Goal: Task Accomplishment & Management: Manage account settings

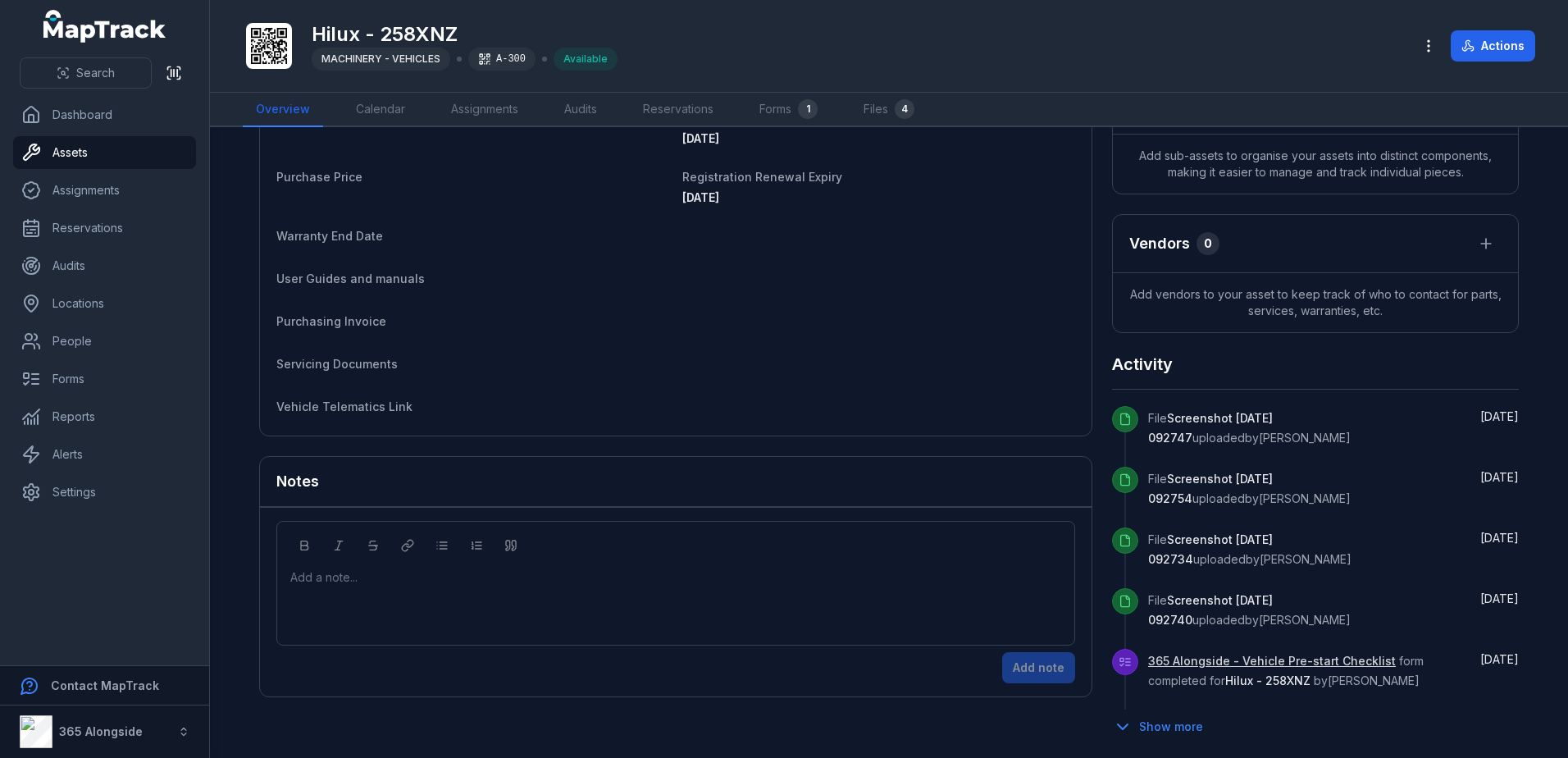
scroll to position [400, 0]
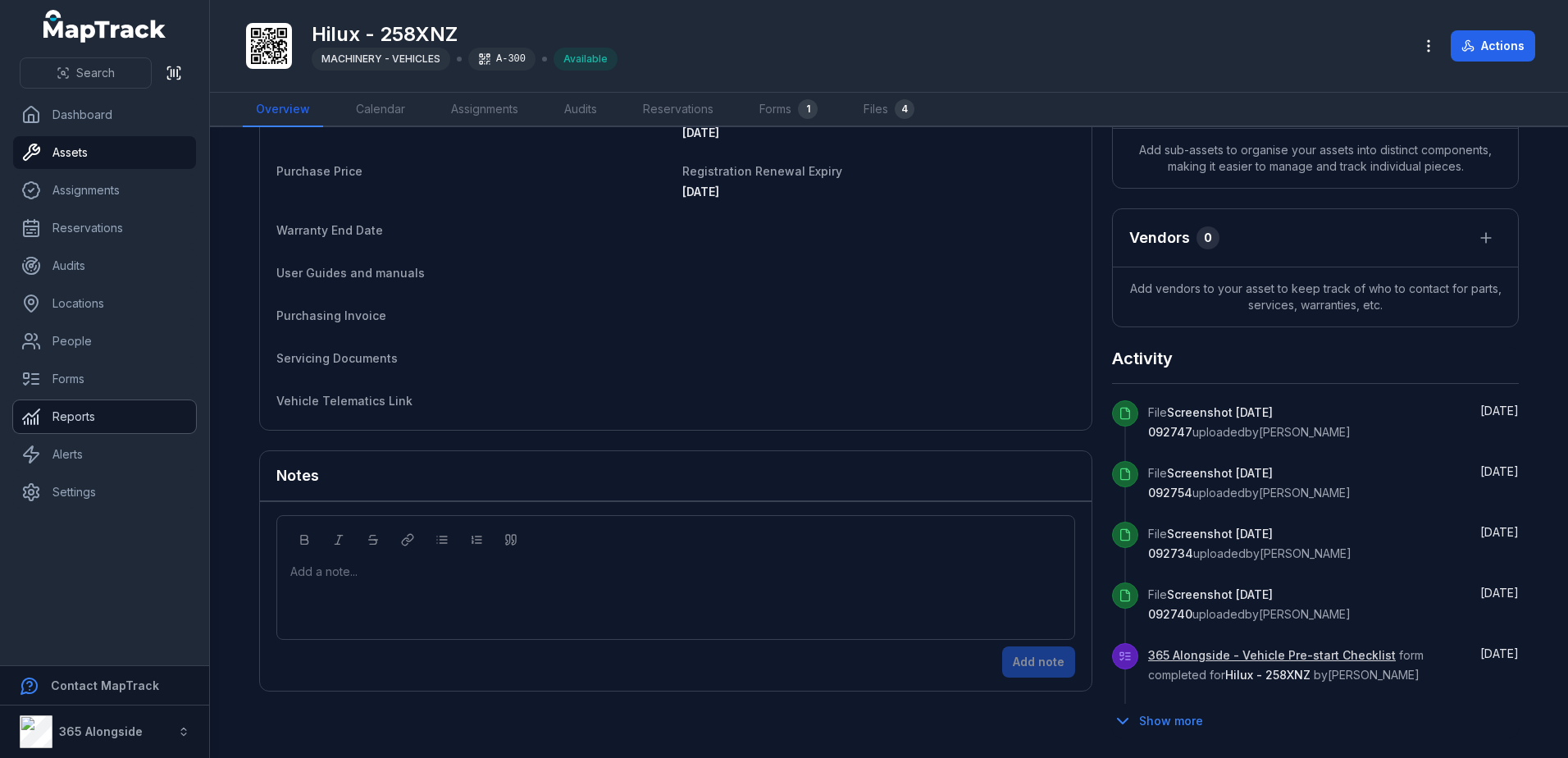
click at [64, 406] on link "Reports" at bounding box center [104, 417] width 182 height 33
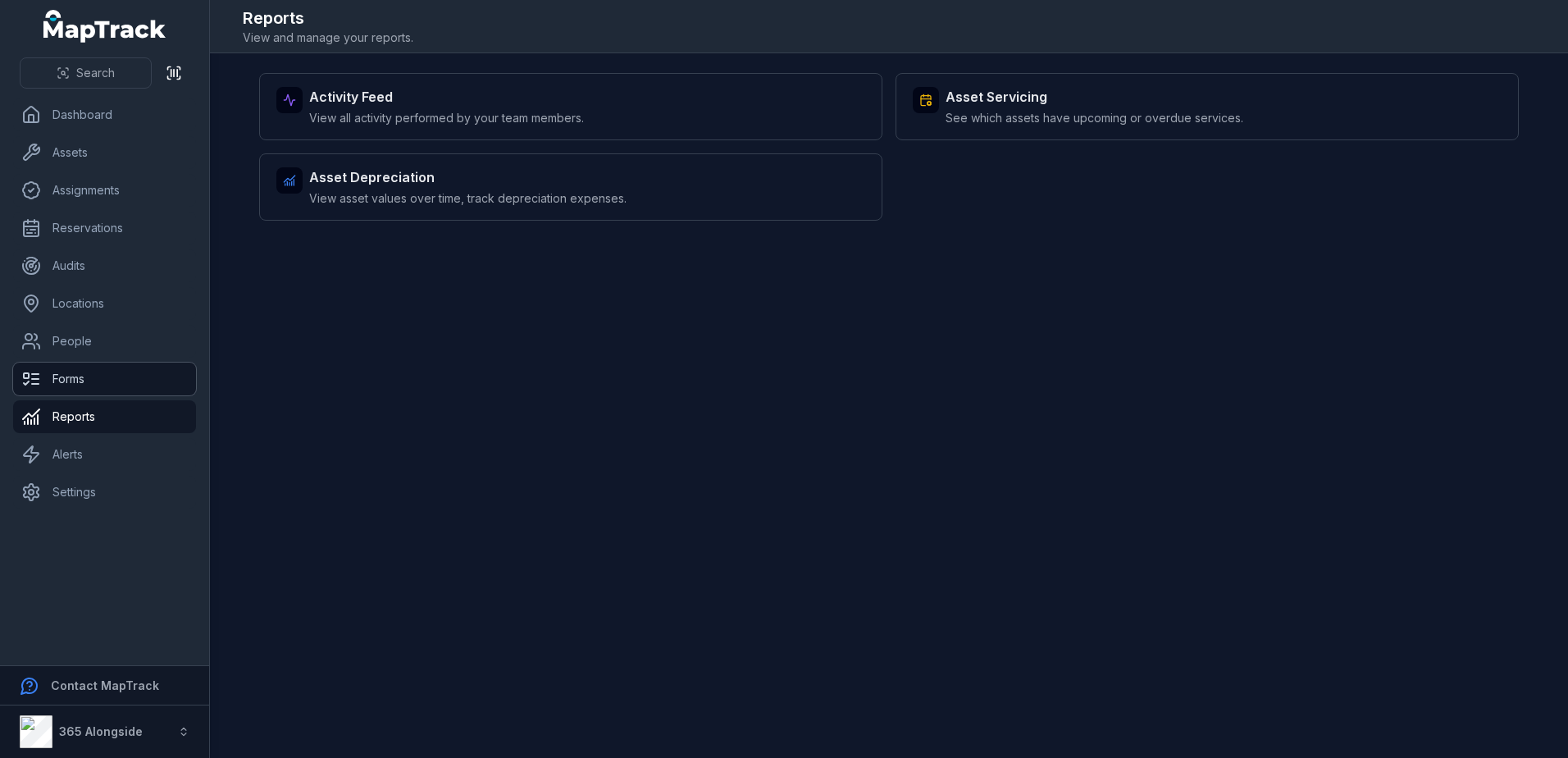
click at [62, 366] on link "Forms" at bounding box center [104, 379] width 182 height 33
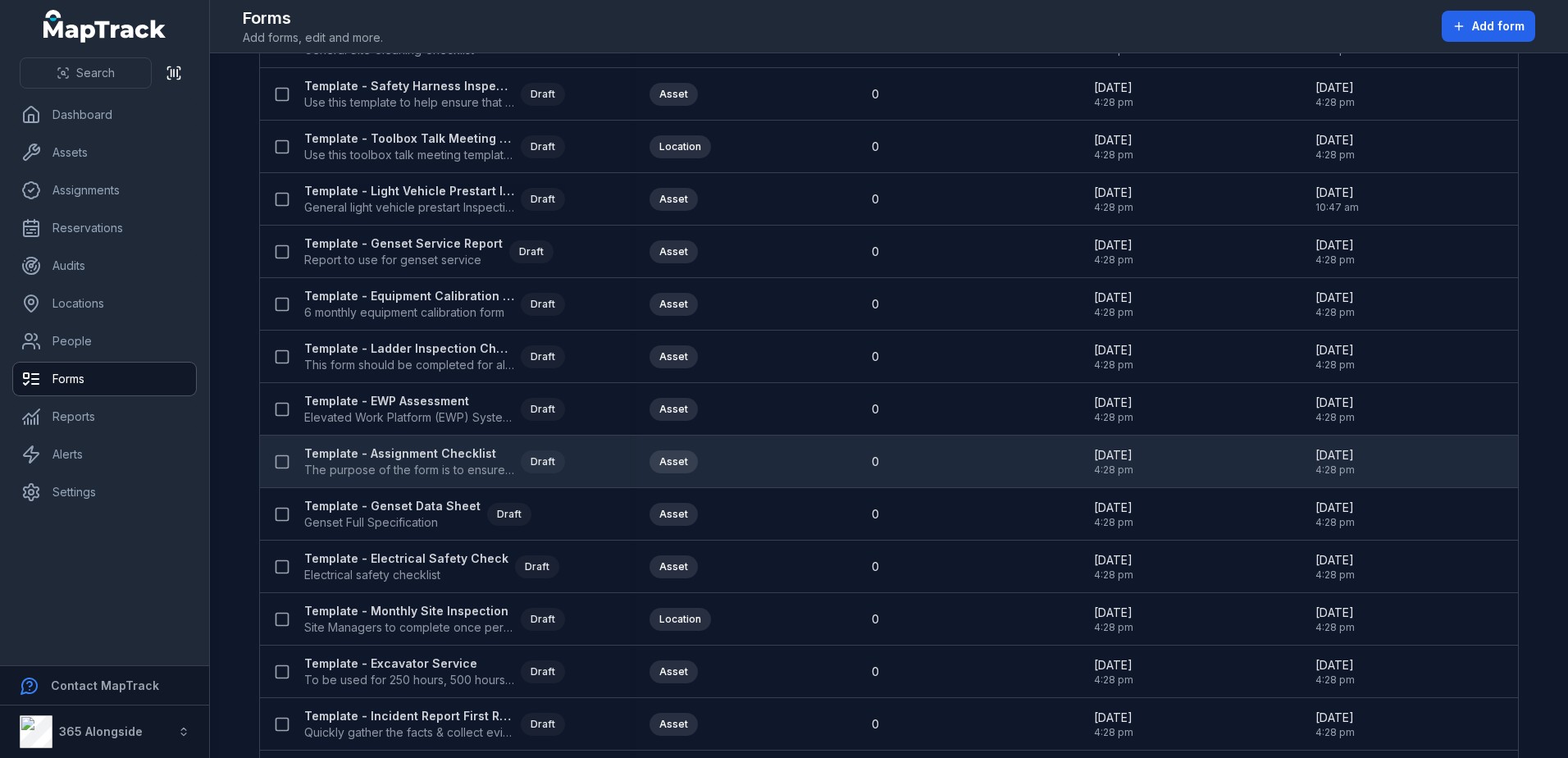
scroll to position [567, 0]
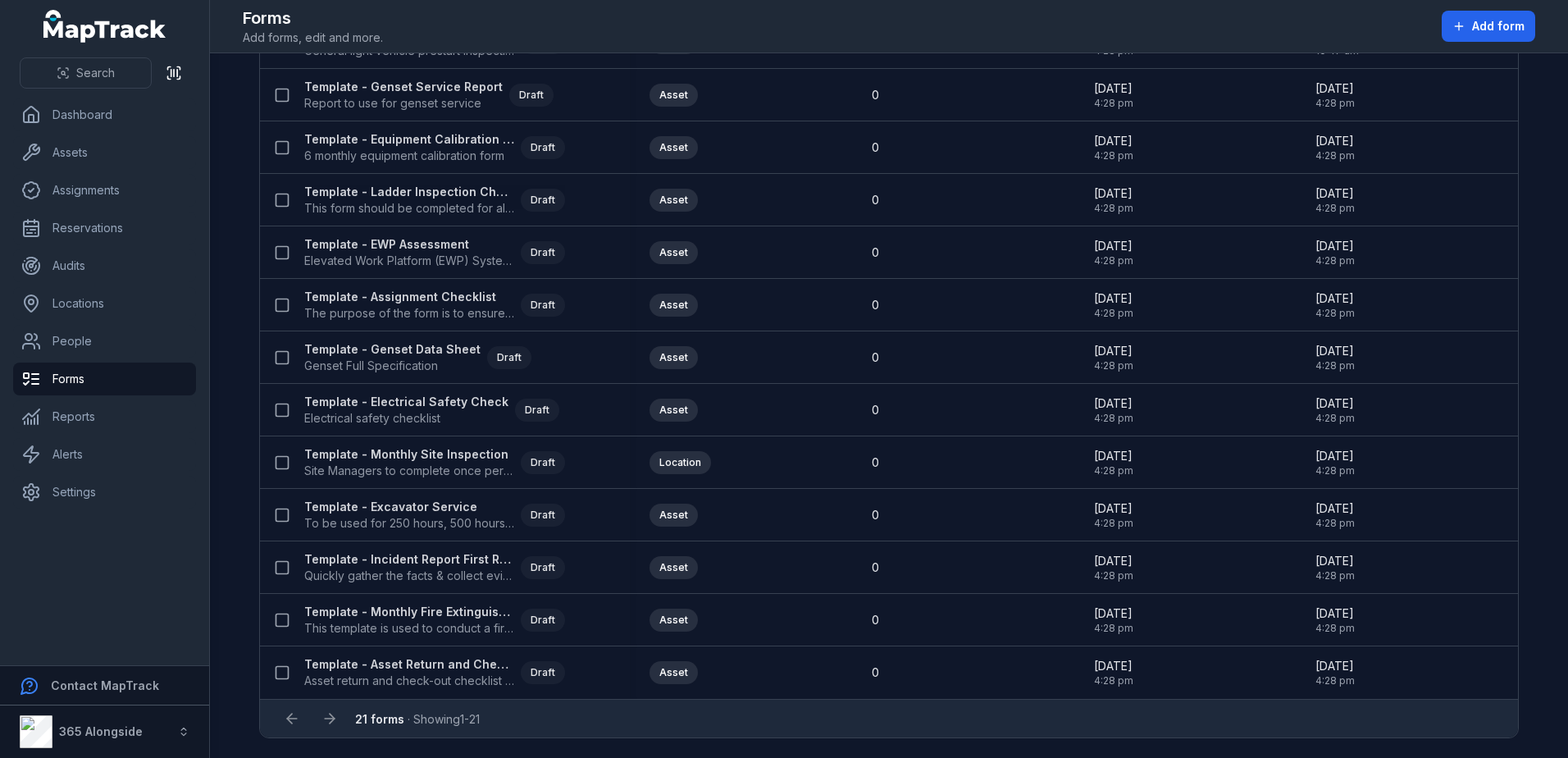
drag, startPoint x: 179, startPoint y: 800, endPoint x: -3, endPoint y: 800, distance: 182.0
click at [0, 757] on html "Search Dashboard Assets Assignments Reservations Audits Locations People Forms …" at bounding box center [784, 379] width 1568 height 758
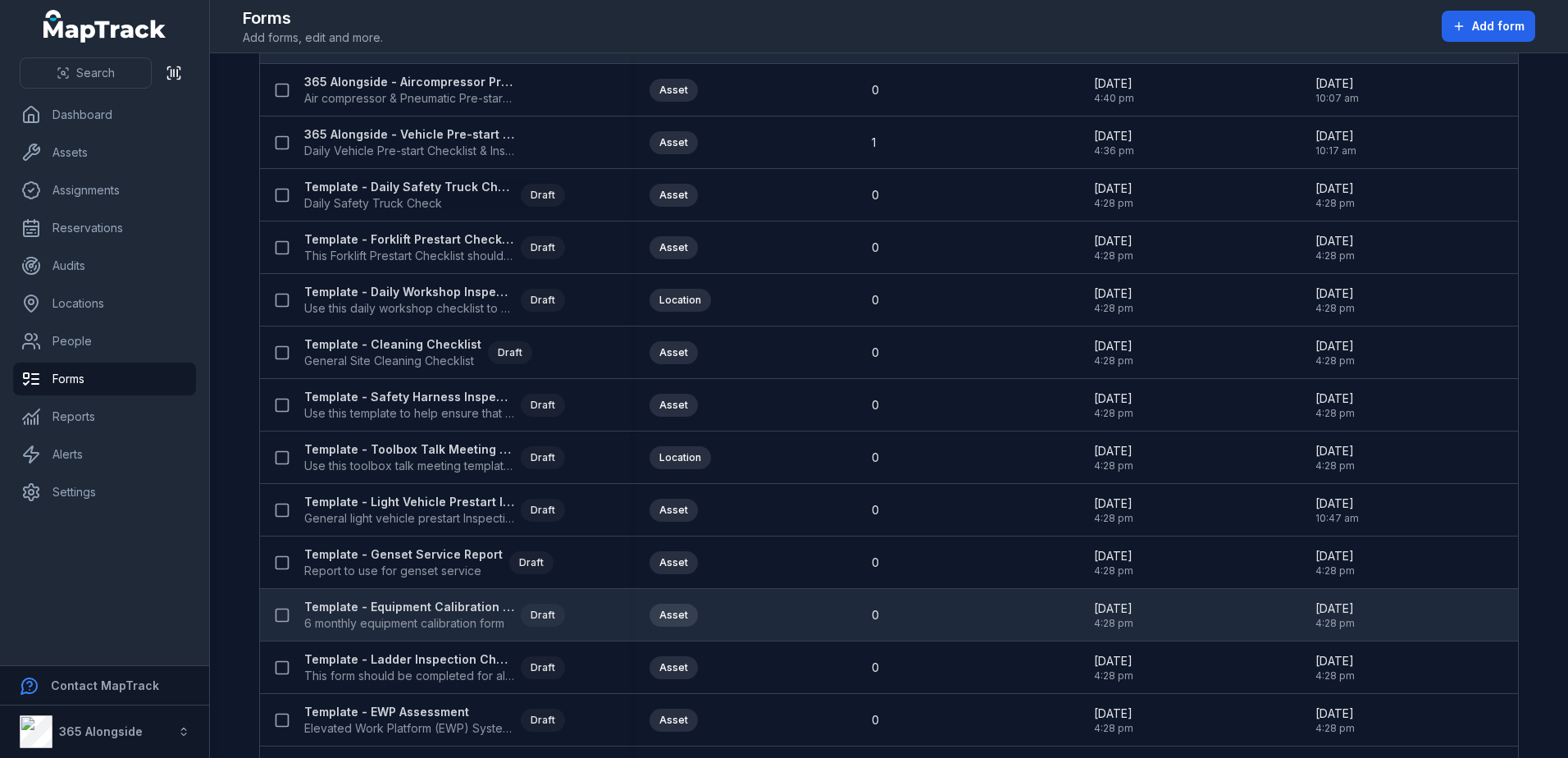
scroll to position [0, 0]
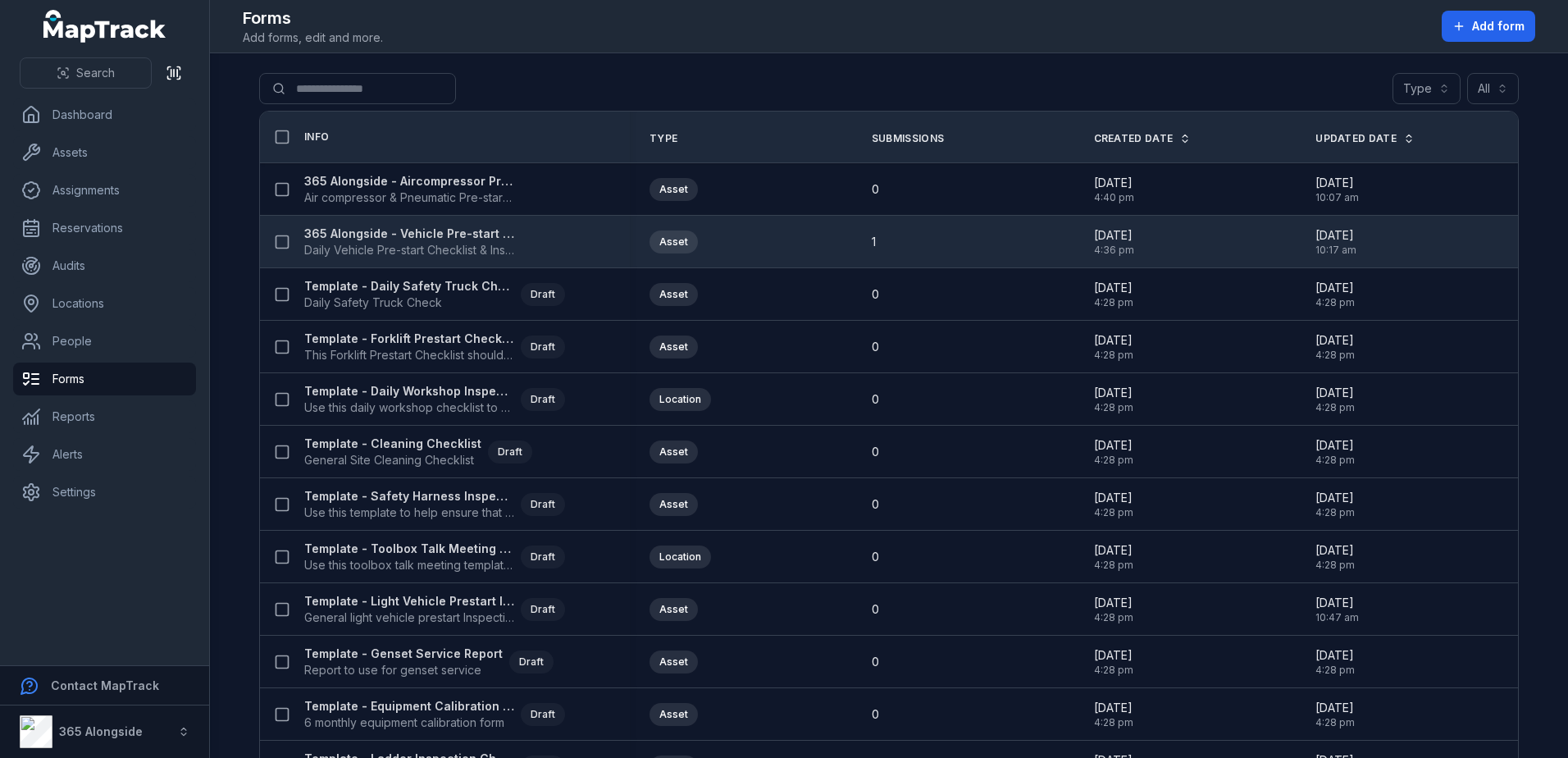
click at [388, 237] on strong "365 Alongside - Vehicle Pre-start Checklist" at bounding box center [409, 233] width 210 height 17
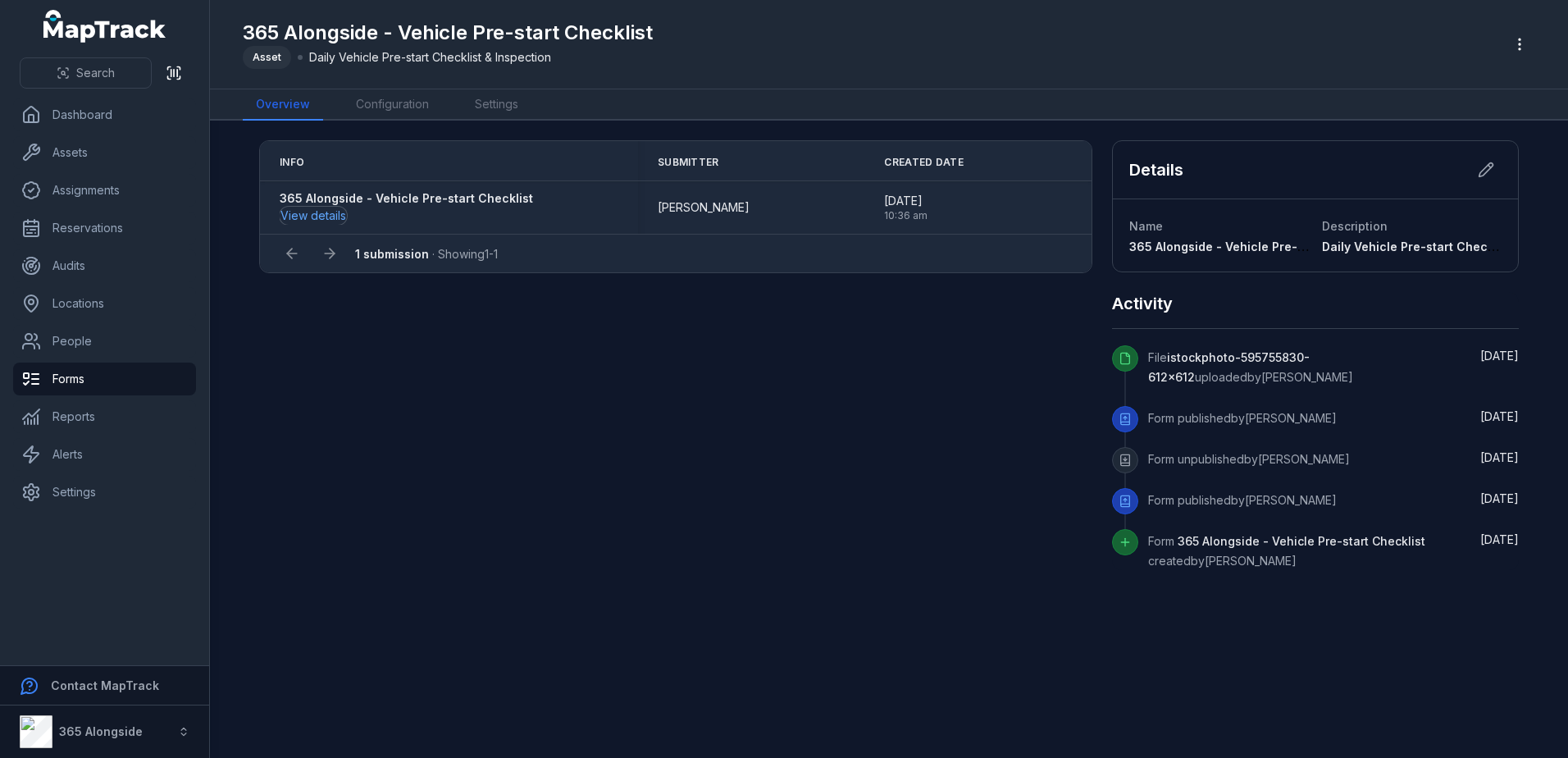
click at [328, 209] on button "View details" at bounding box center [313, 216] width 67 height 18
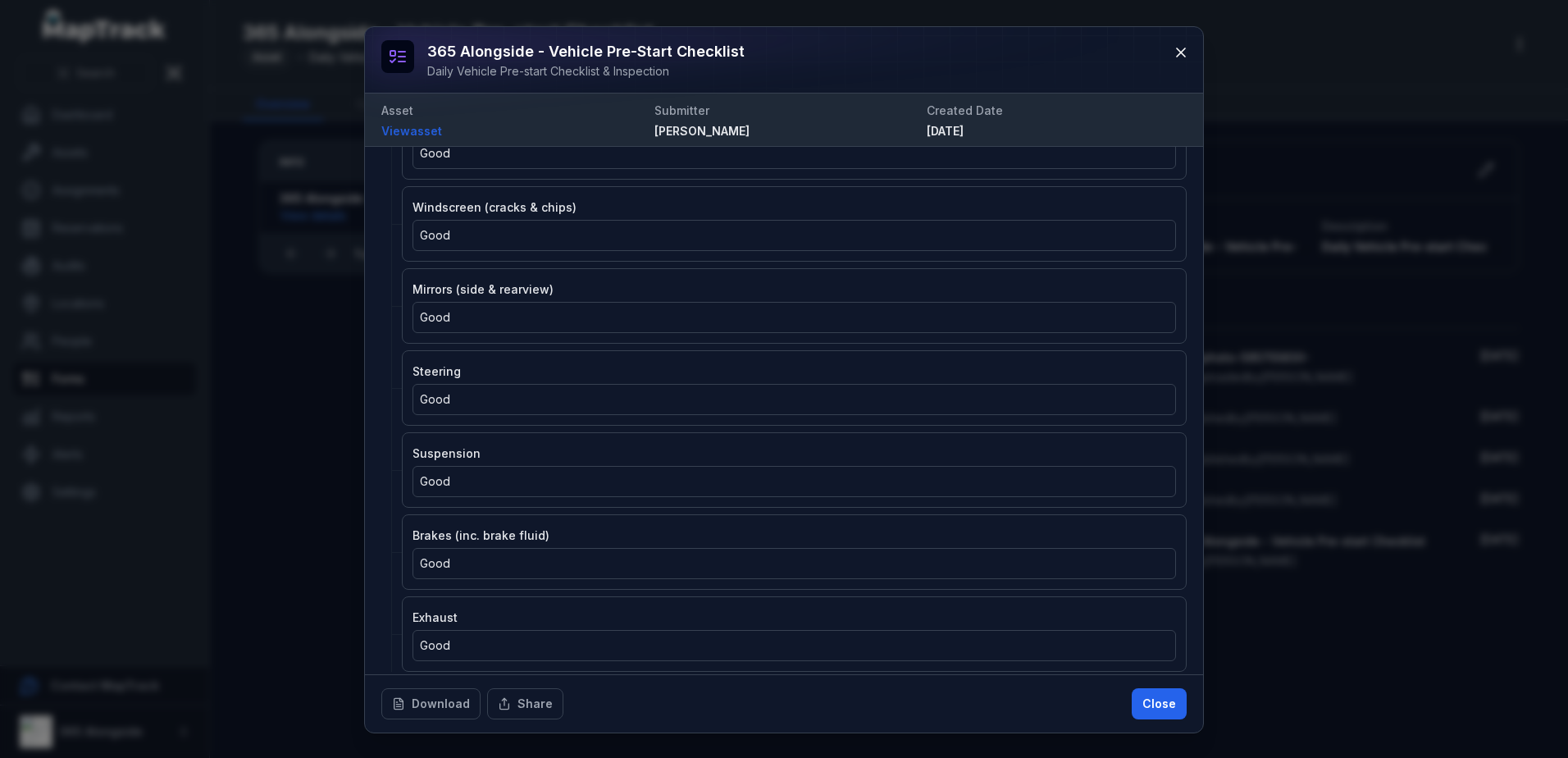
scroll to position [1148, 0]
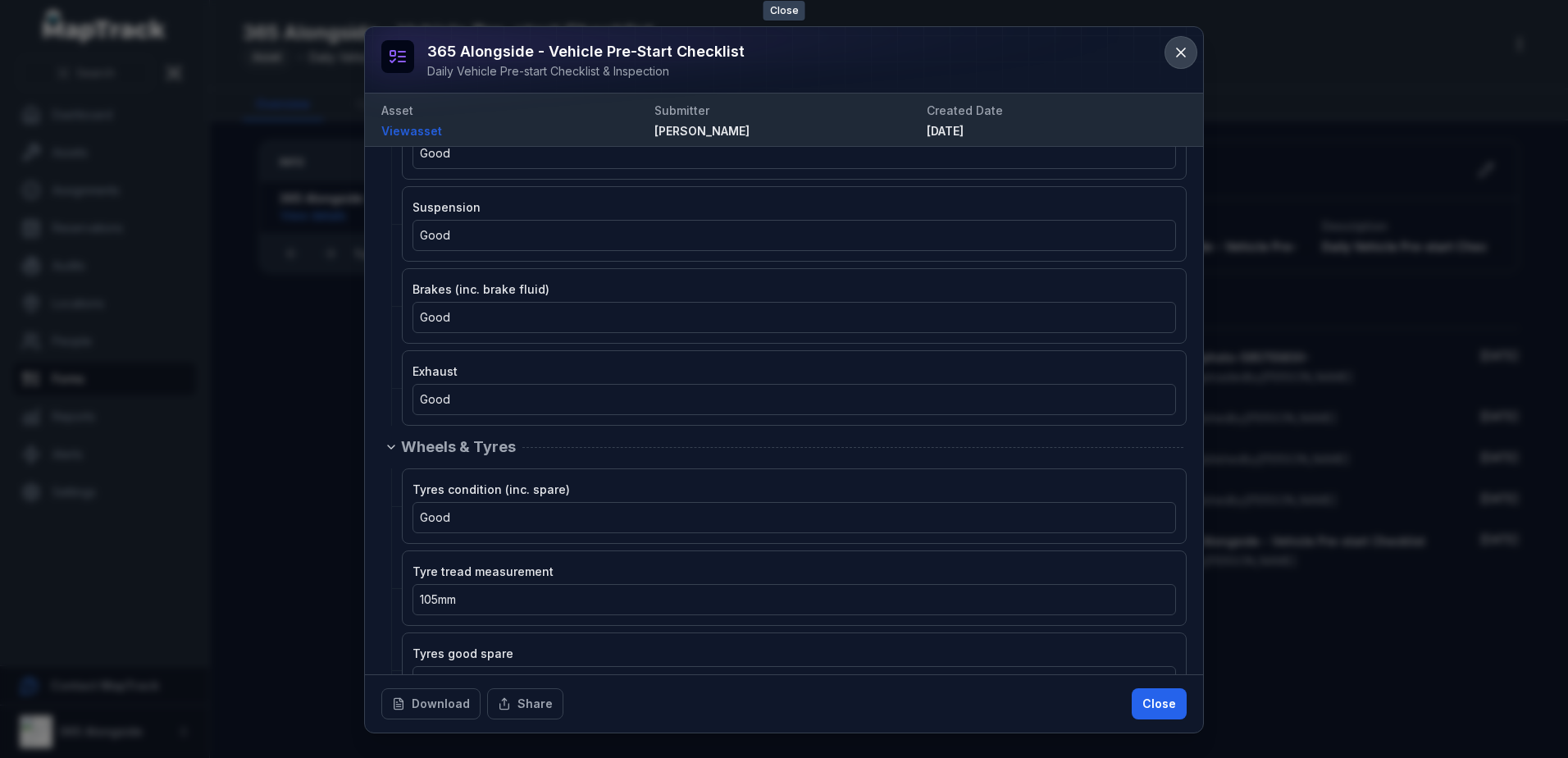
click at [1185, 62] on button at bounding box center [1181, 52] width 31 height 31
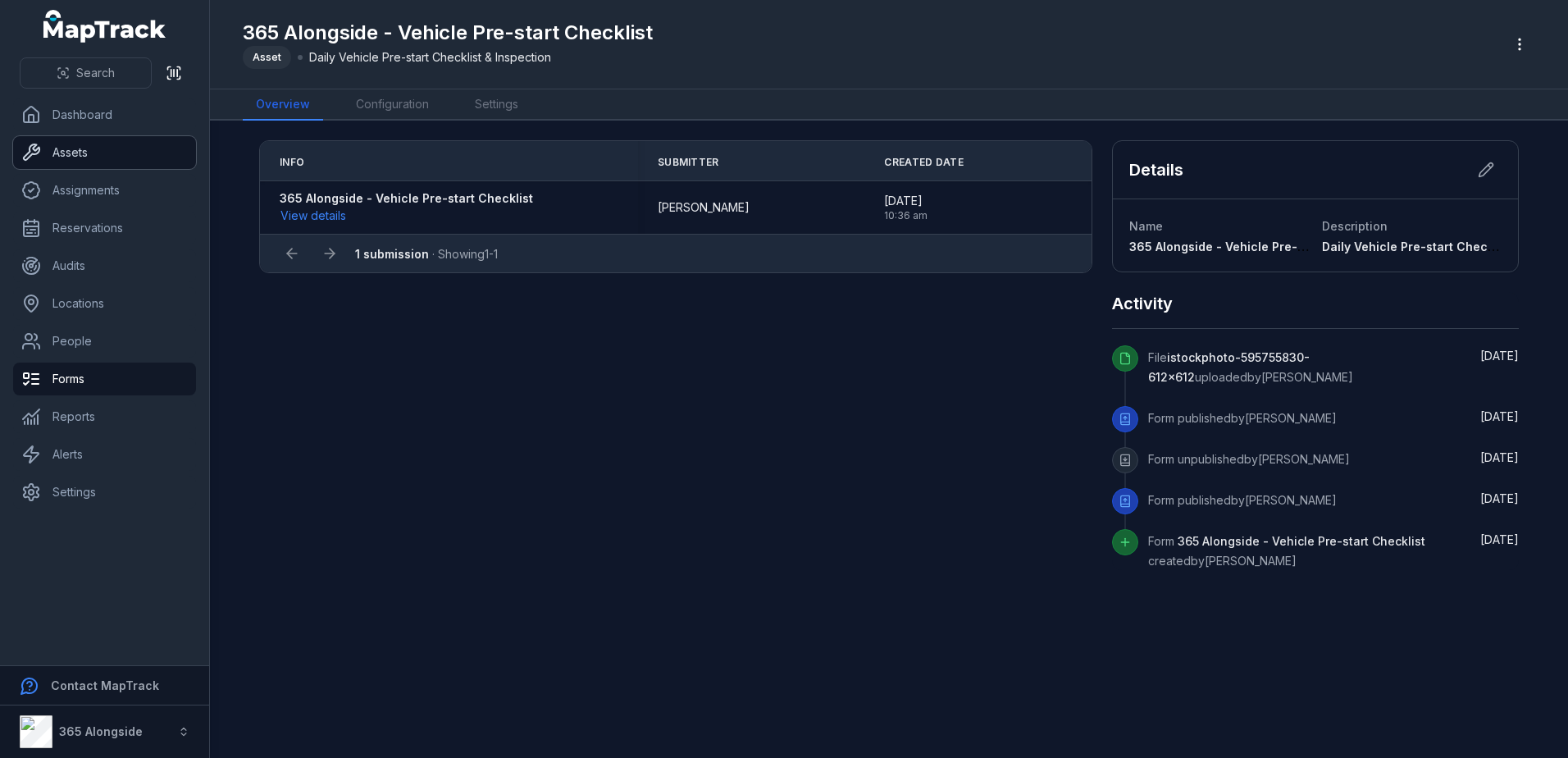
click at [82, 155] on link "Assets" at bounding box center [104, 153] width 182 height 33
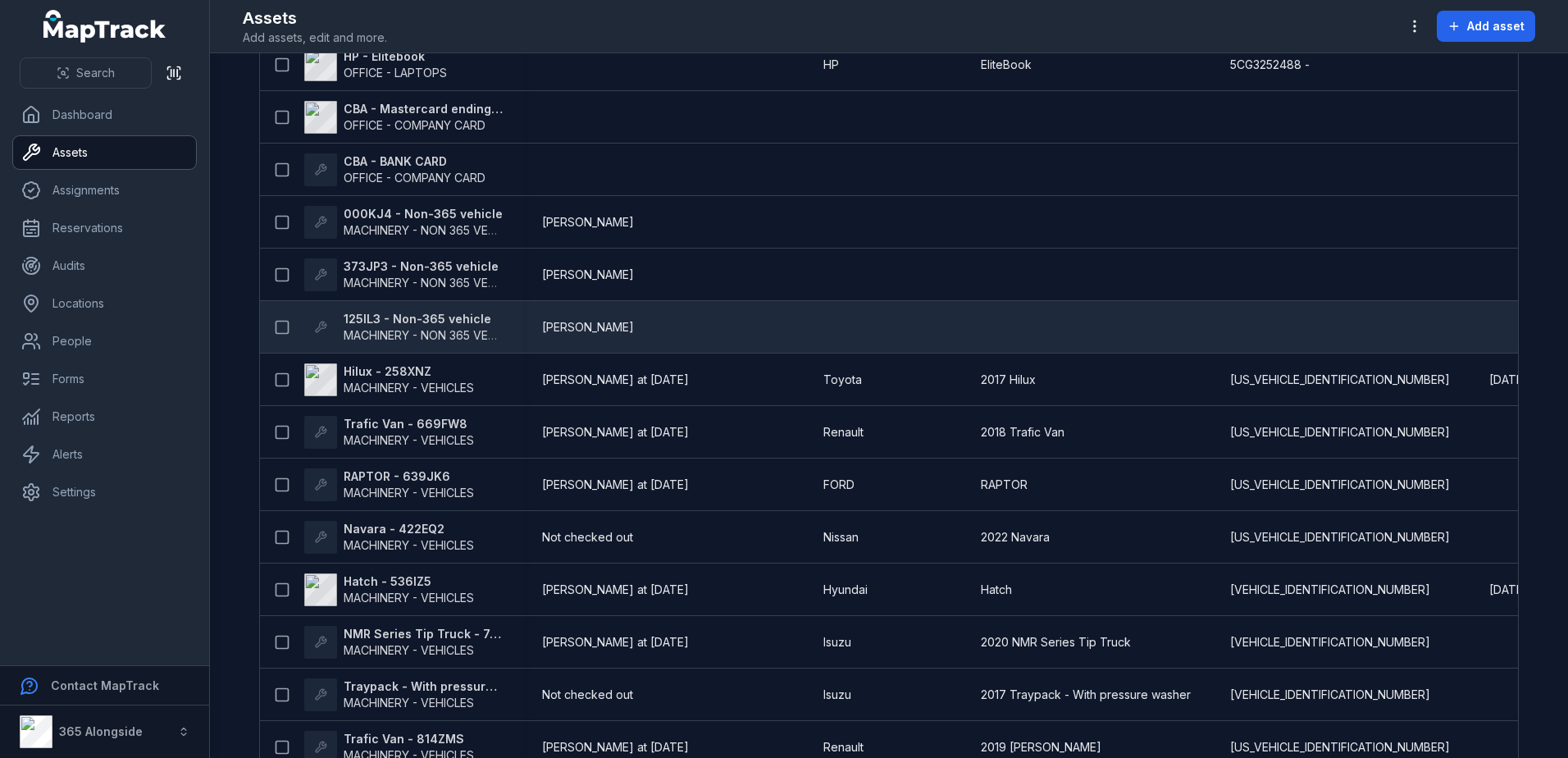
scroll to position [164, 0]
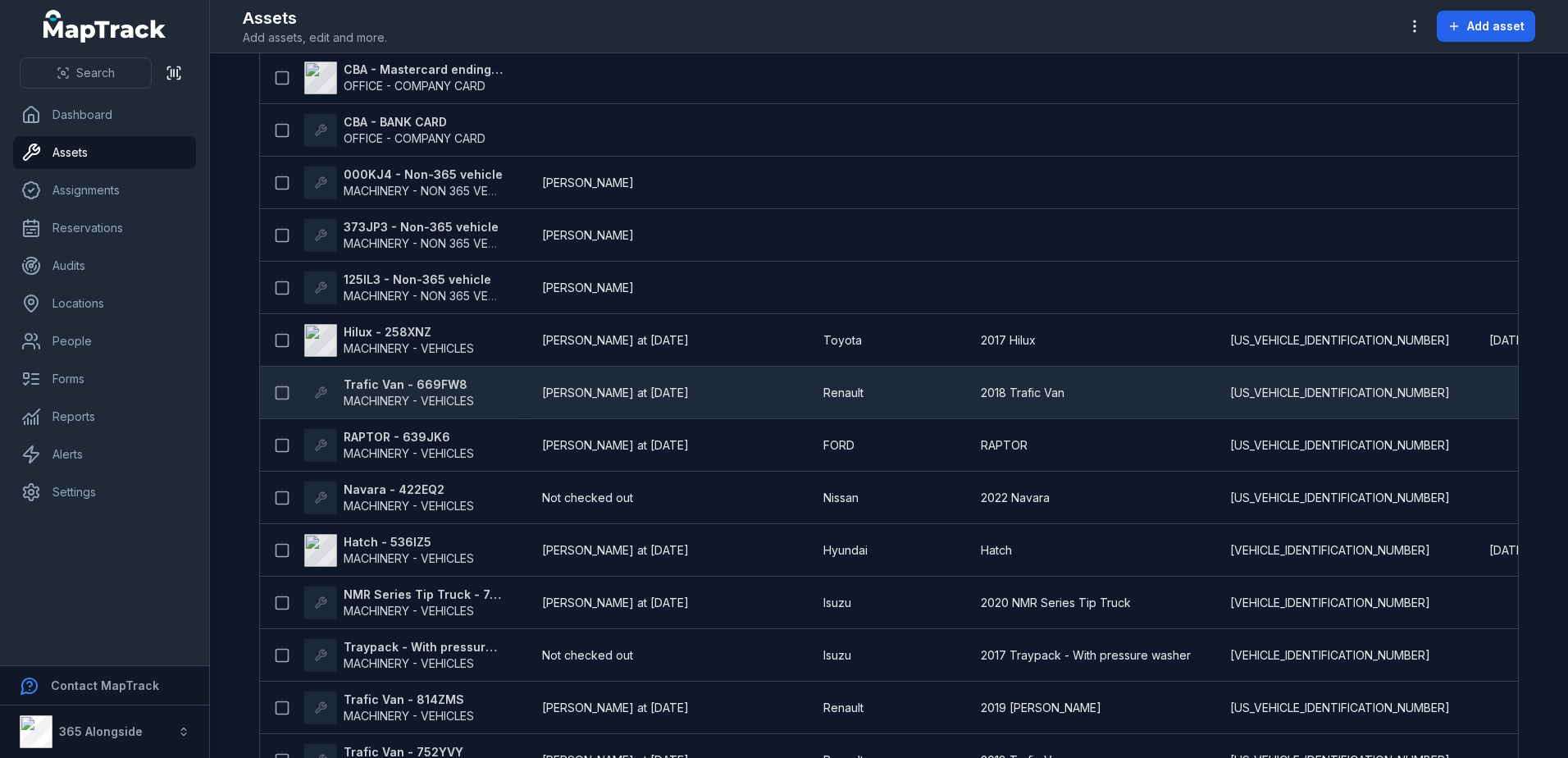
click at [429, 389] on strong "Trafic Van - 669FW8" at bounding box center [409, 384] width 130 height 17
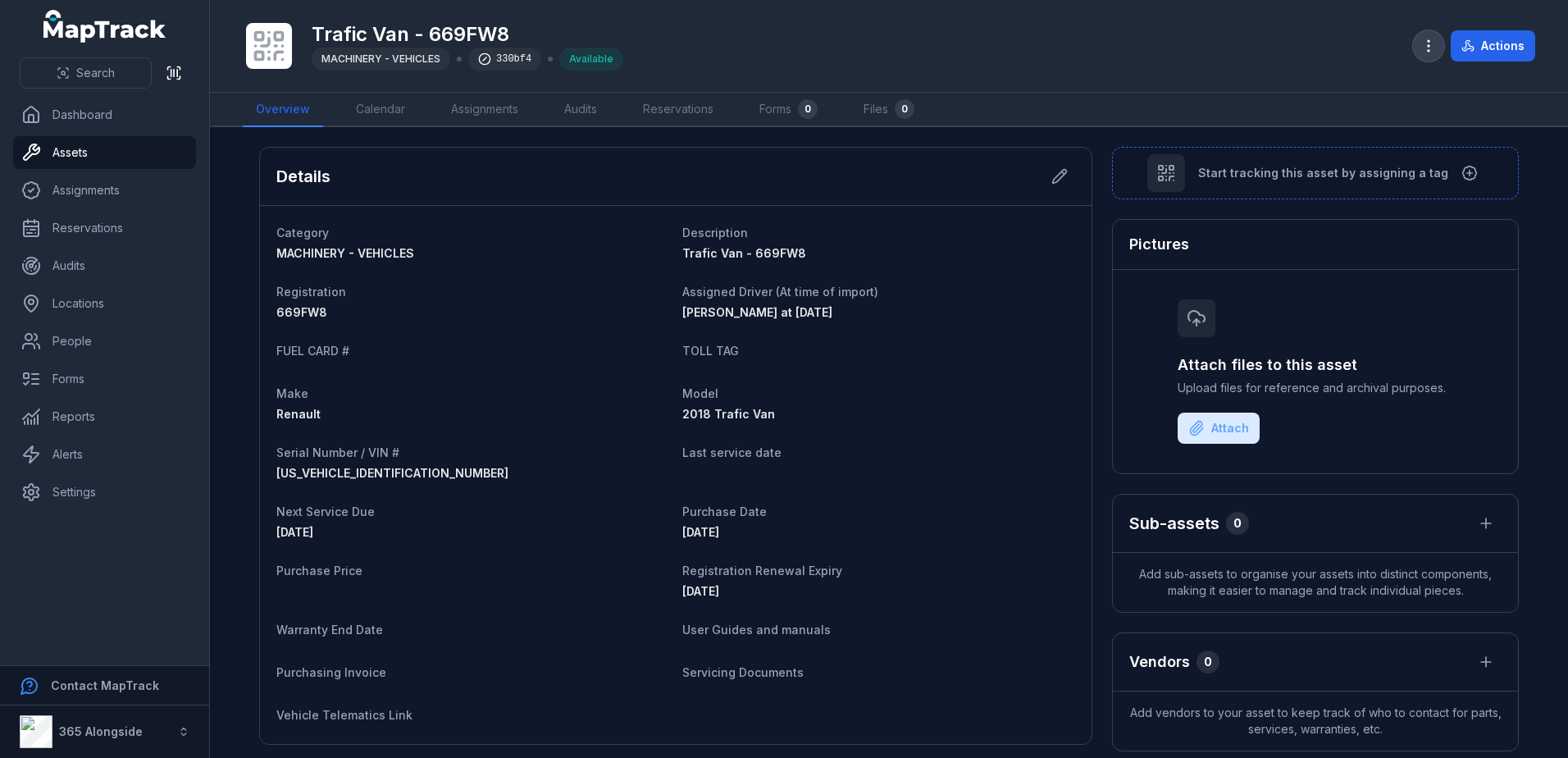
click at [1436, 48] on icon "button" at bounding box center [1428, 45] width 17 height 17
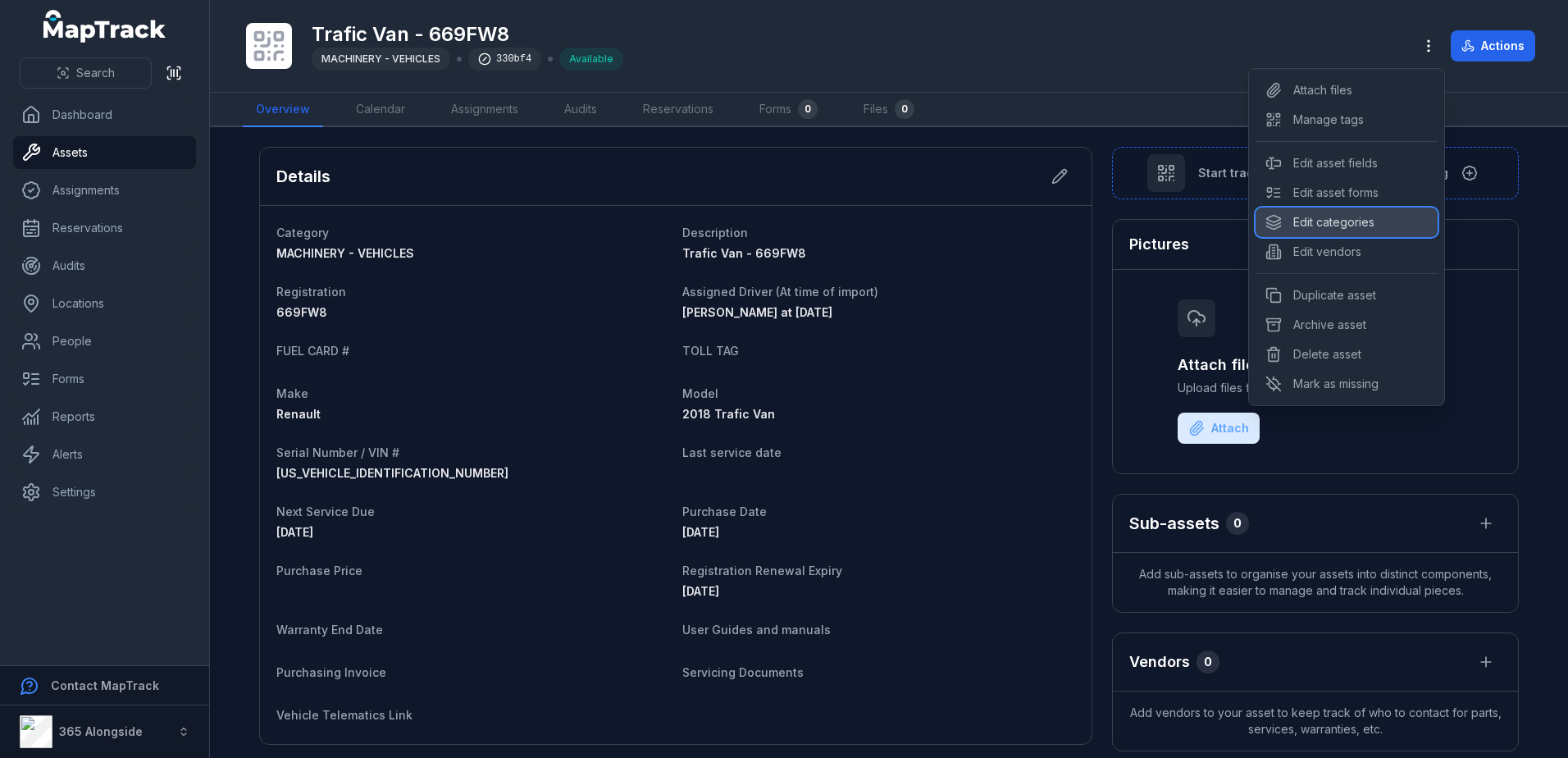
click at [1361, 219] on div "Edit categories" at bounding box center [1346, 223] width 182 height 30
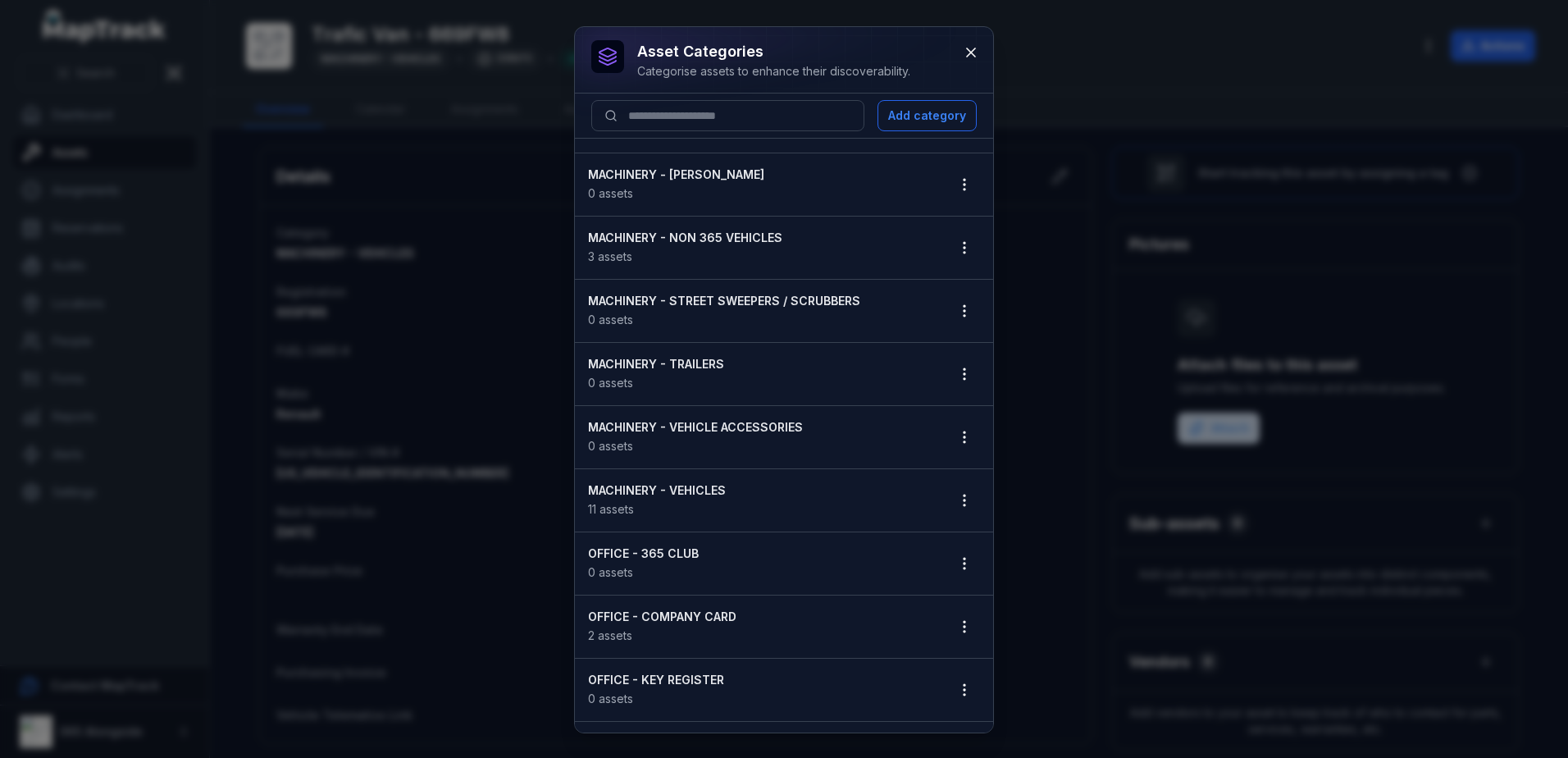
scroll to position [246, 0]
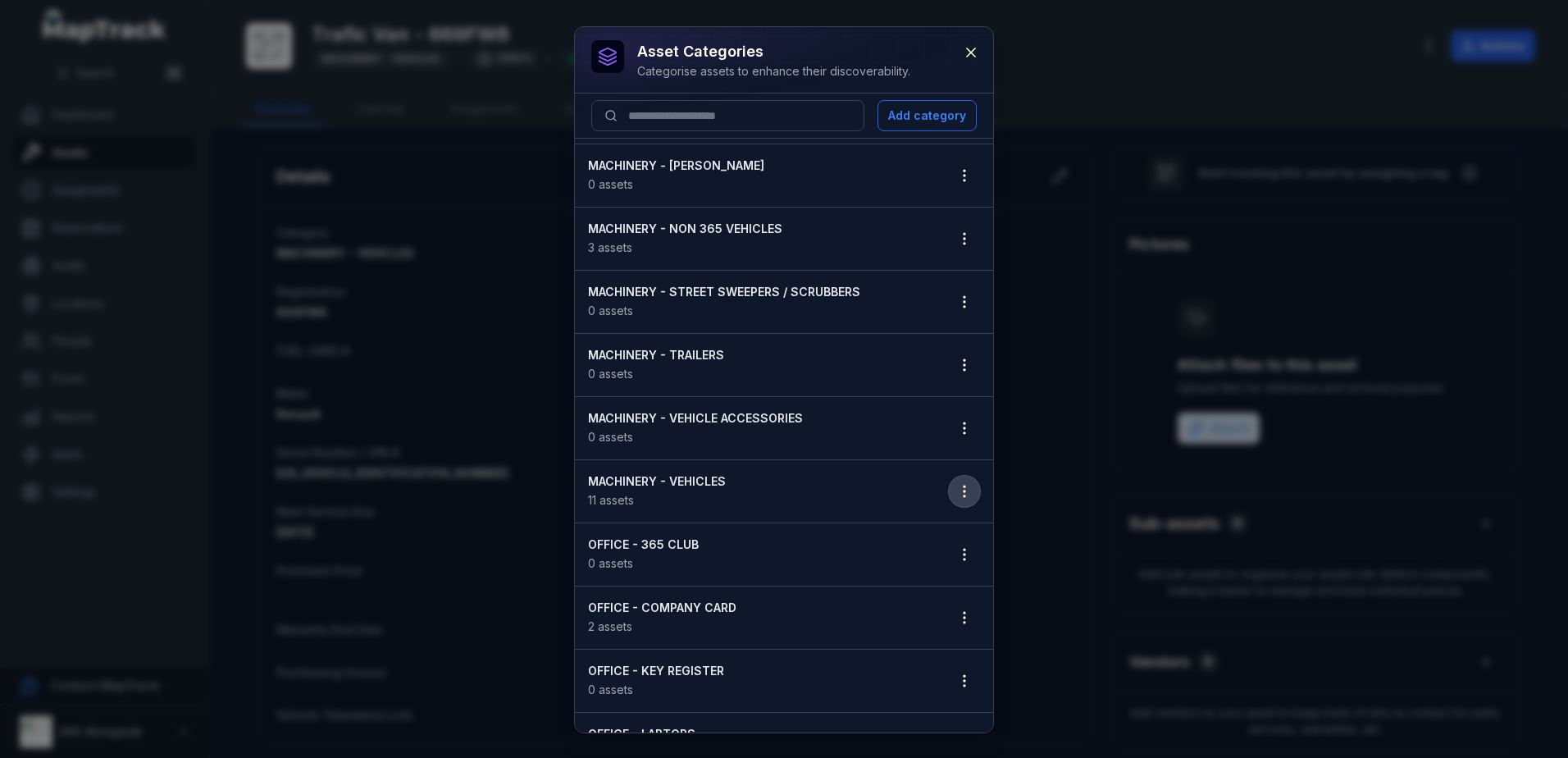
click at [949, 498] on button "button" at bounding box center [965, 492] width 31 height 31
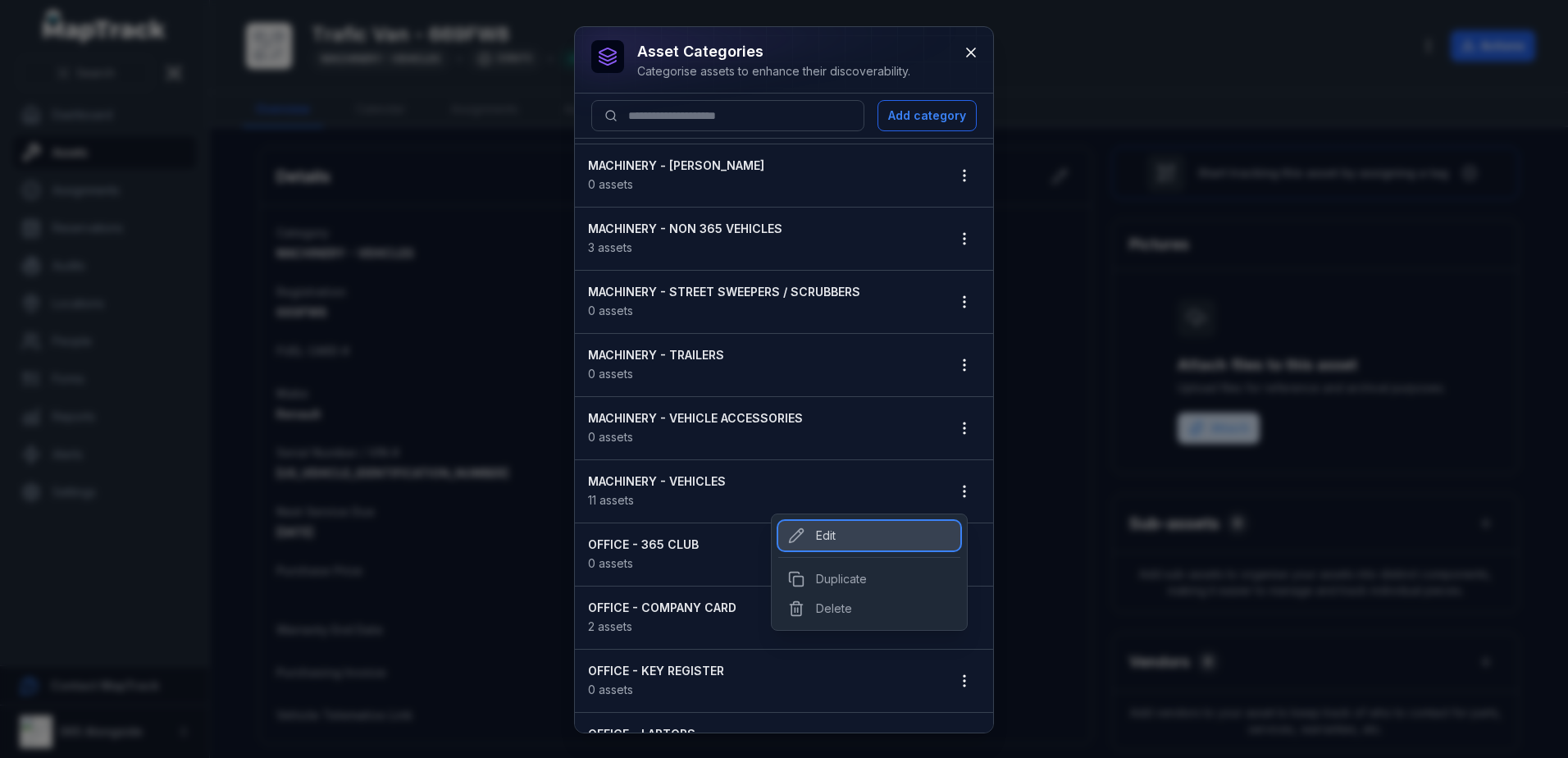
click at [854, 534] on div "Edit" at bounding box center [870, 536] width 182 height 30
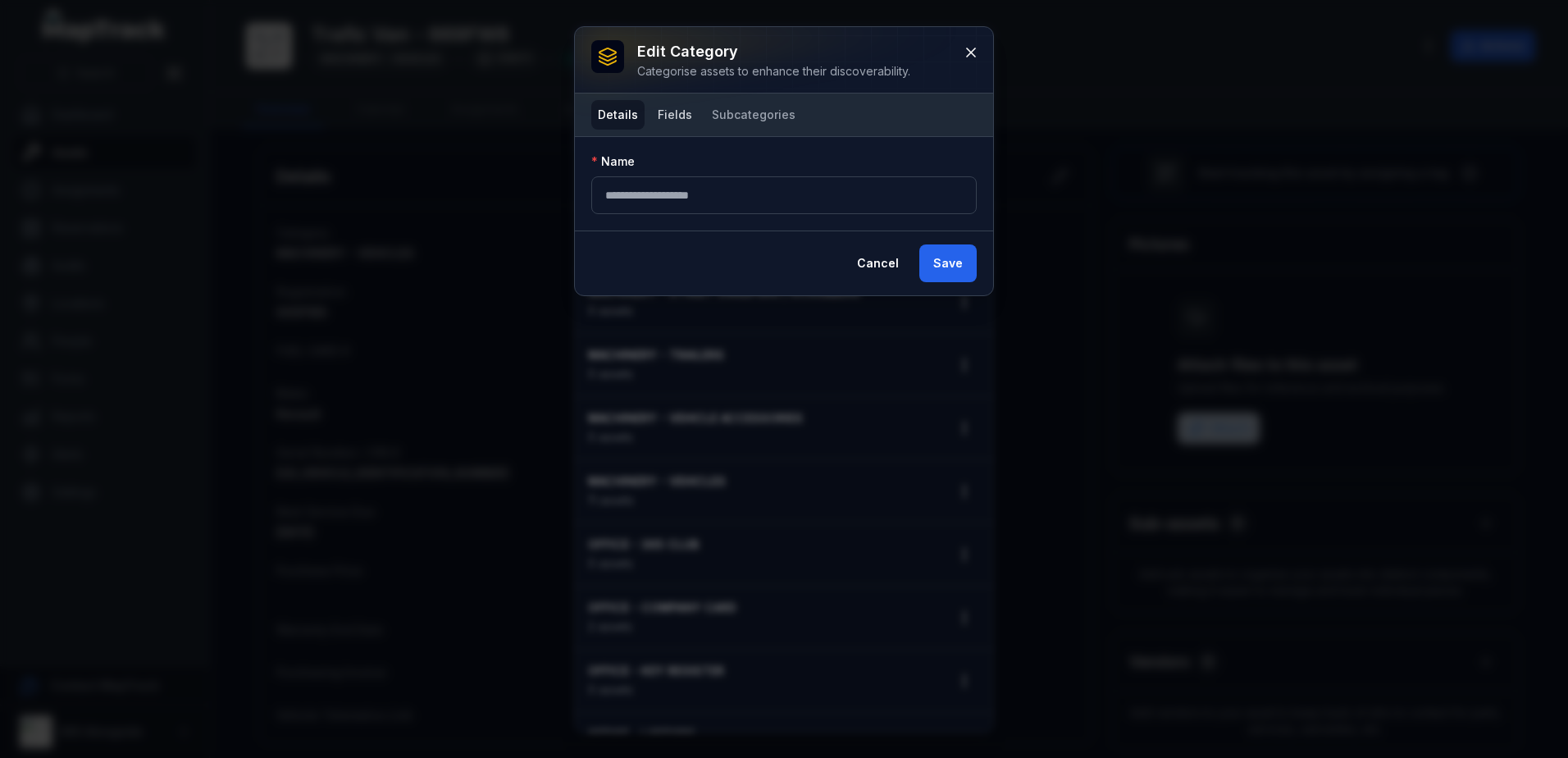
click at [678, 119] on button "Fields" at bounding box center [675, 115] width 47 height 30
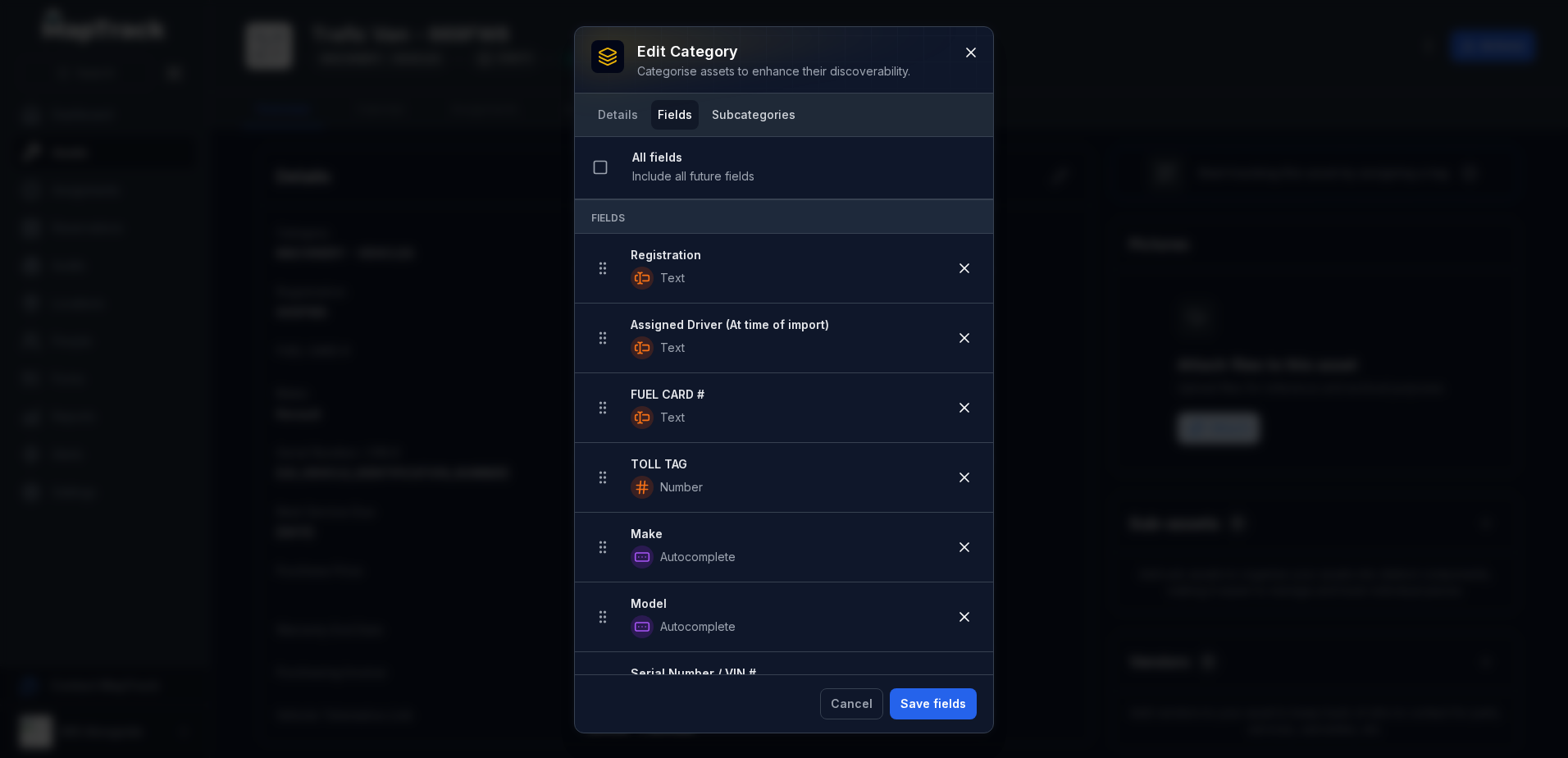
click at [743, 124] on button "Subcategories" at bounding box center [753, 115] width 97 height 30
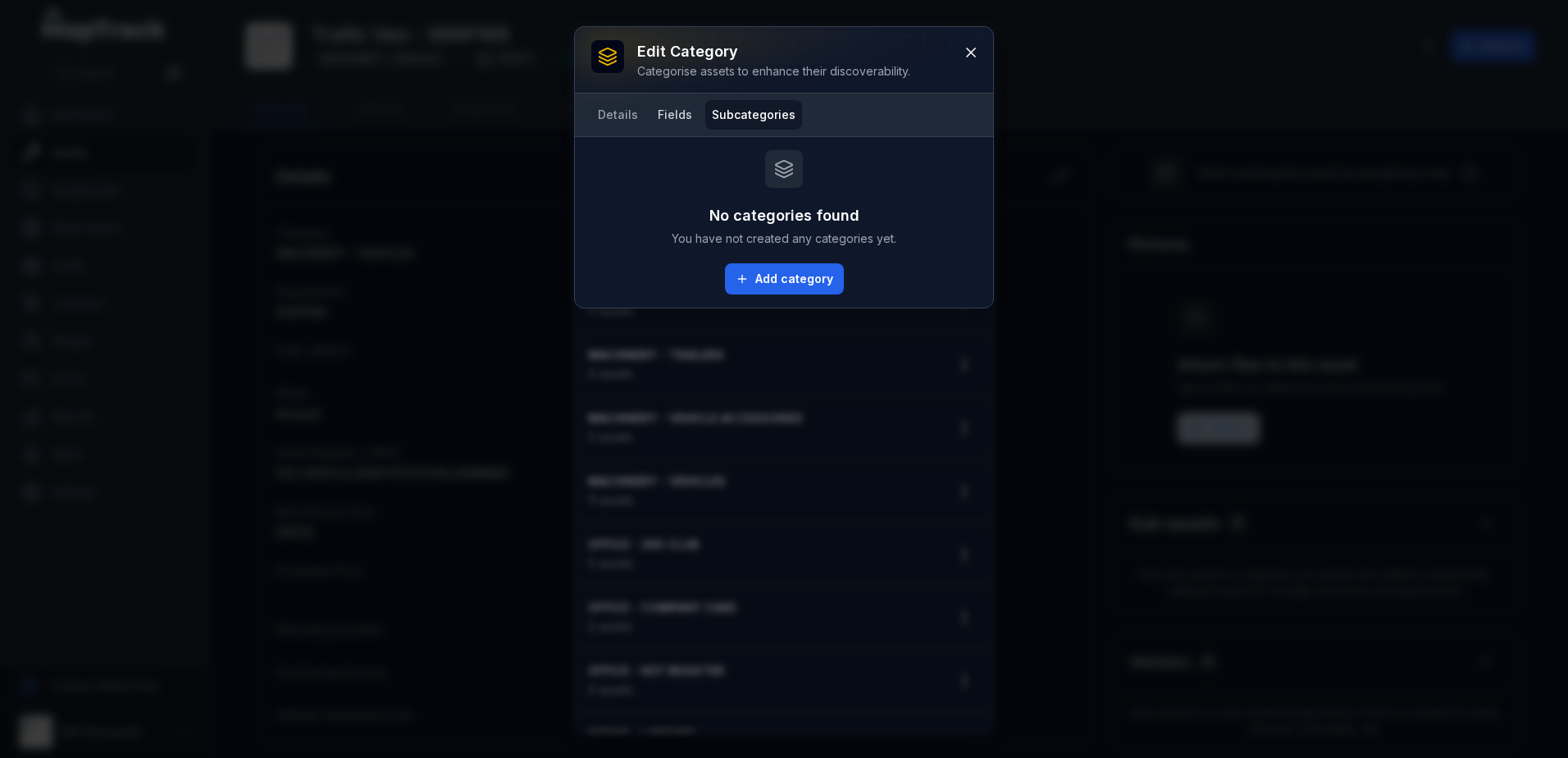
click at [674, 115] on button "Fields" at bounding box center [675, 115] width 47 height 30
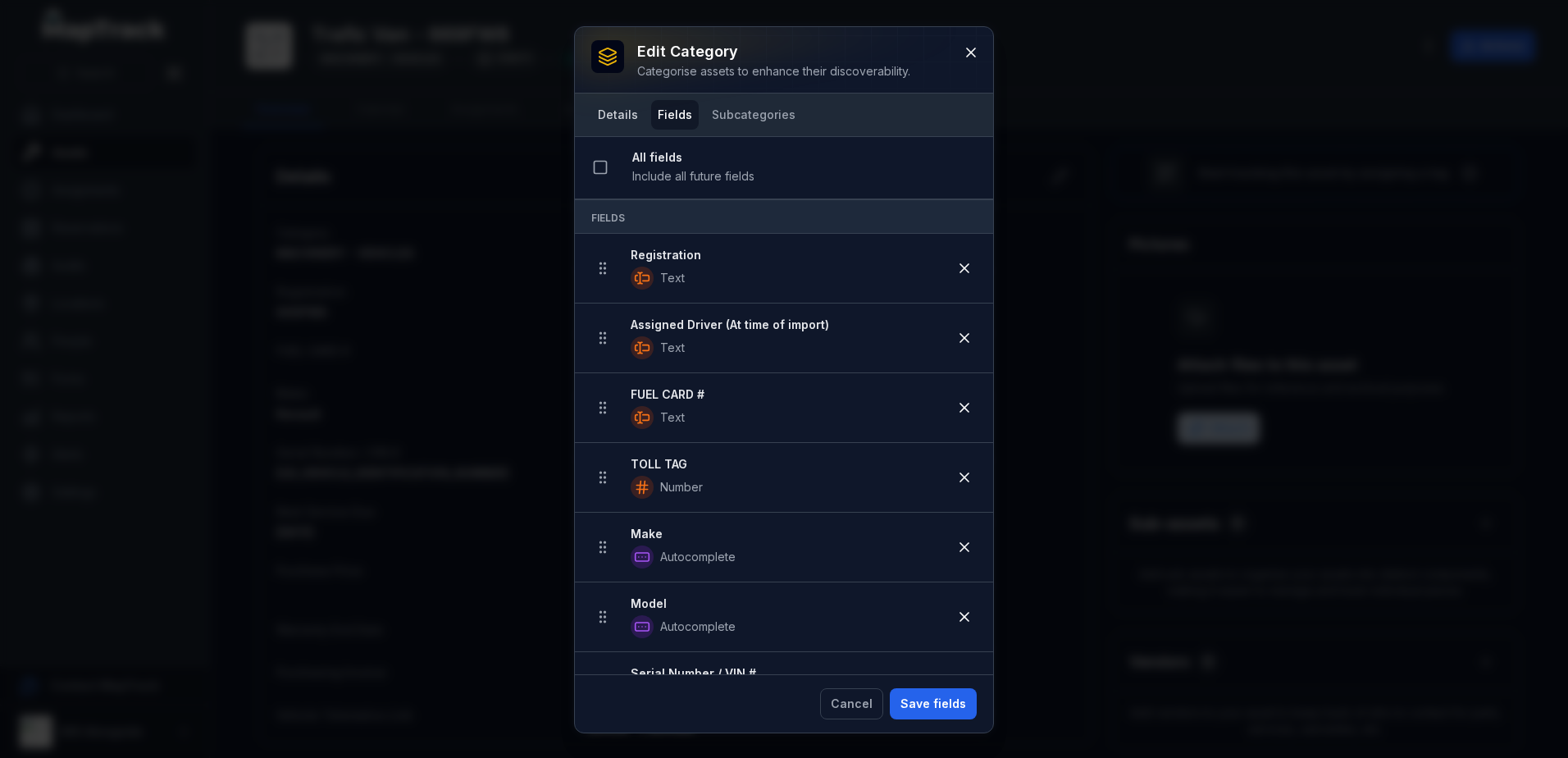
click at [620, 115] on button "Details" at bounding box center [617, 115] width 53 height 30
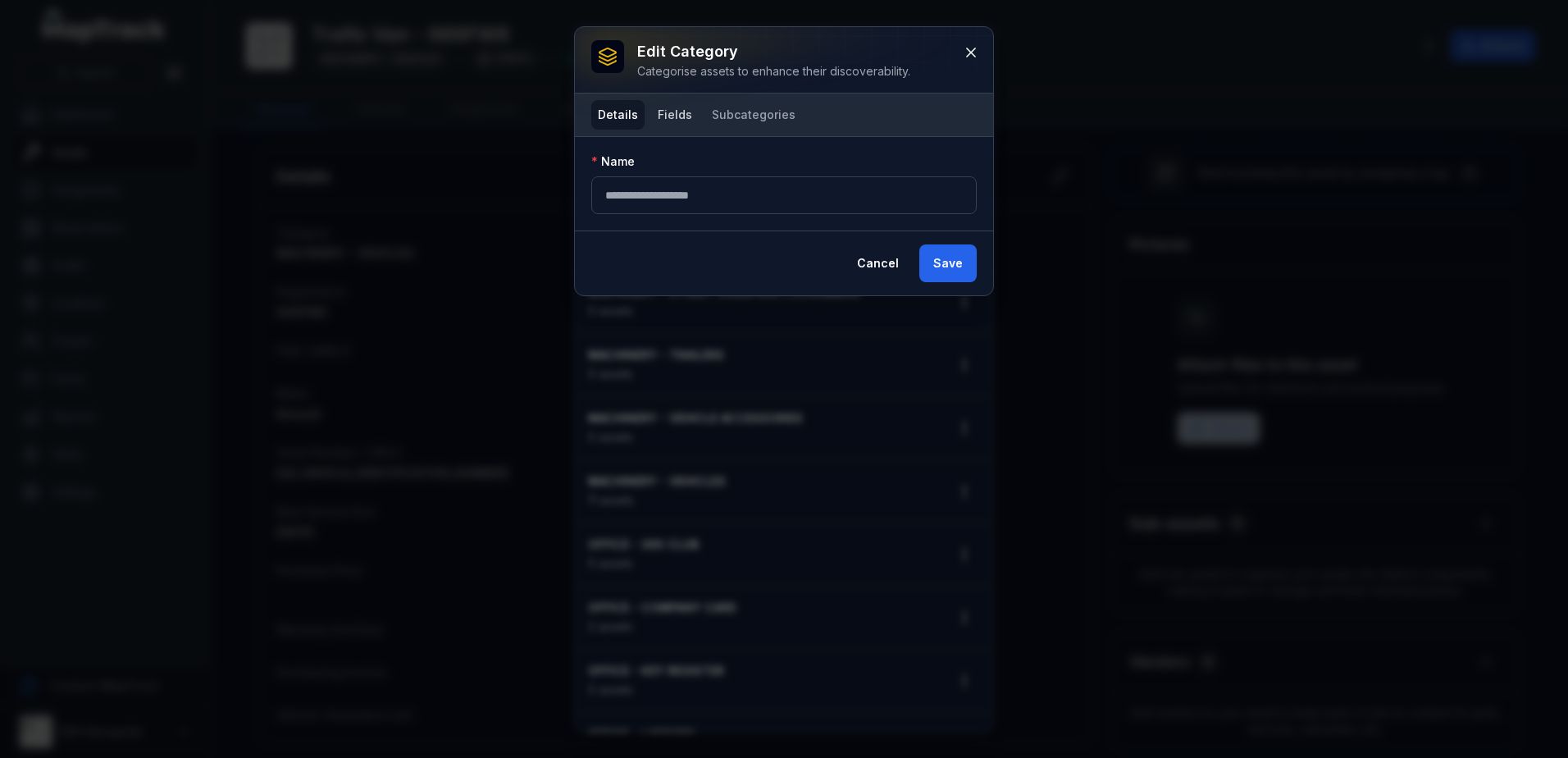
click at [668, 111] on button "Fields" at bounding box center [675, 115] width 47 height 30
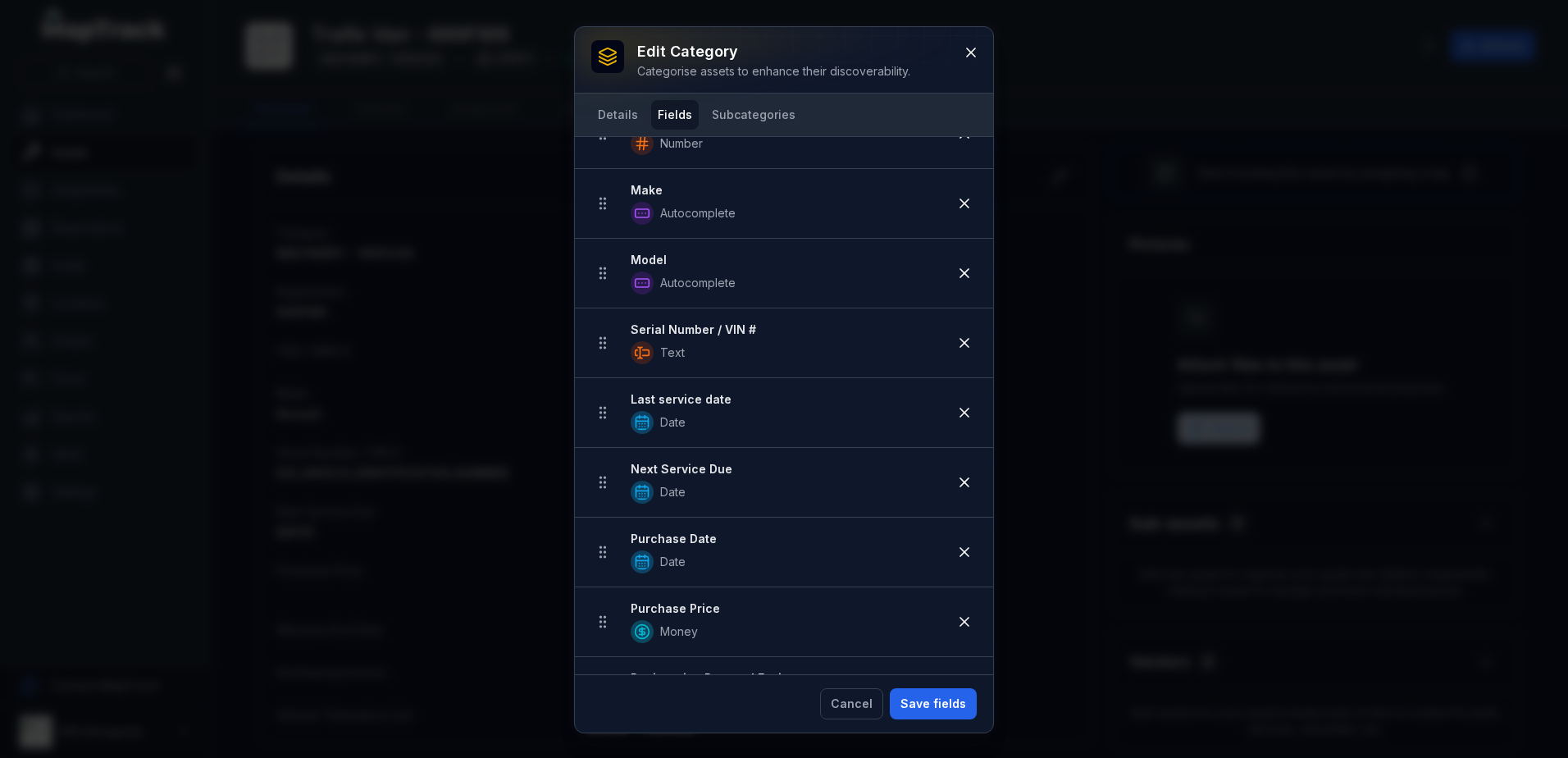
scroll to position [0, 0]
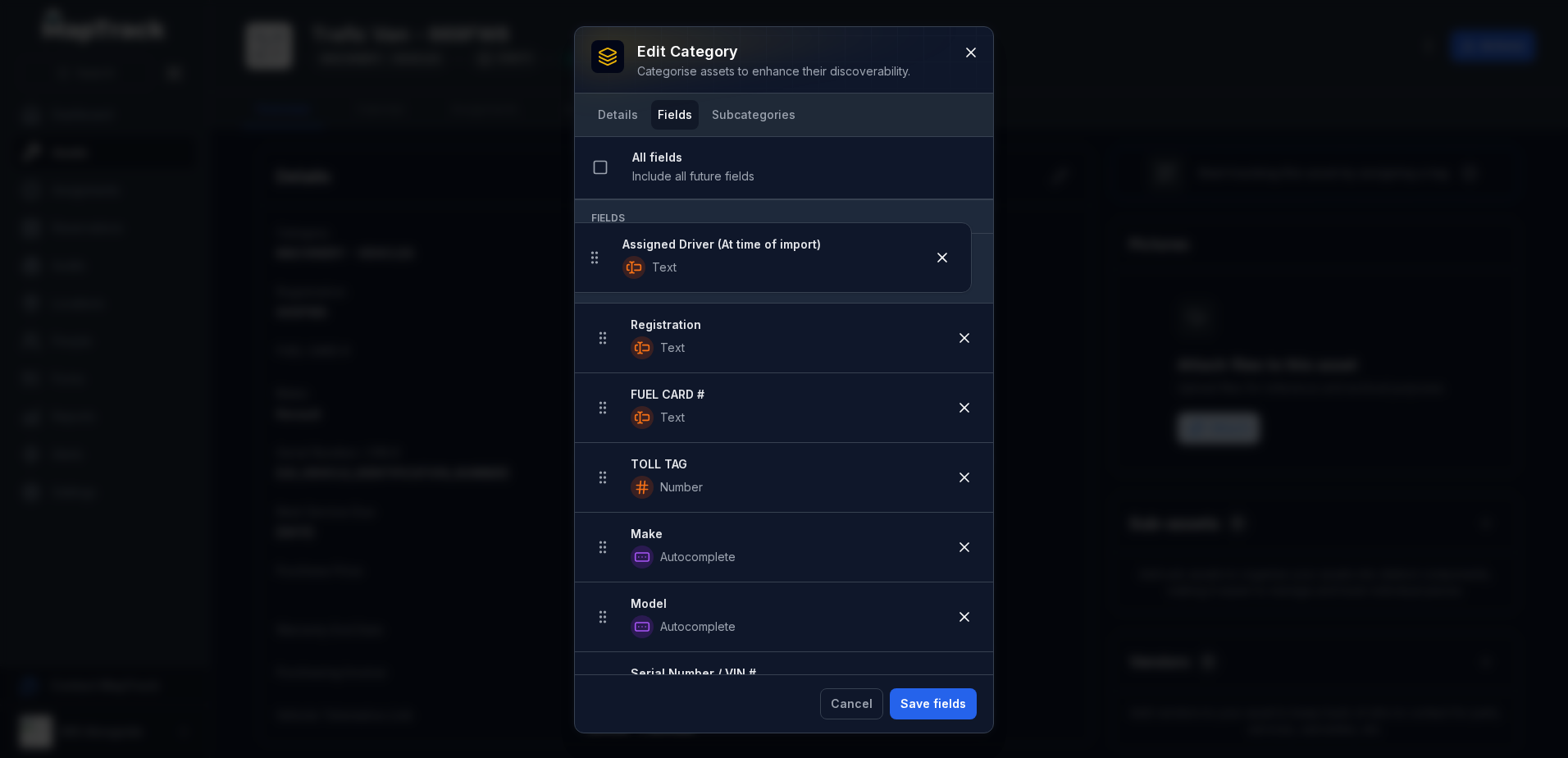
drag, startPoint x: 598, startPoint y: 341, endPoint x: 589, endPoint y: 254, distance: 87.5
click at [923, 699] on button "Save fields" at bounding box center [933, 704] width 87 height 31
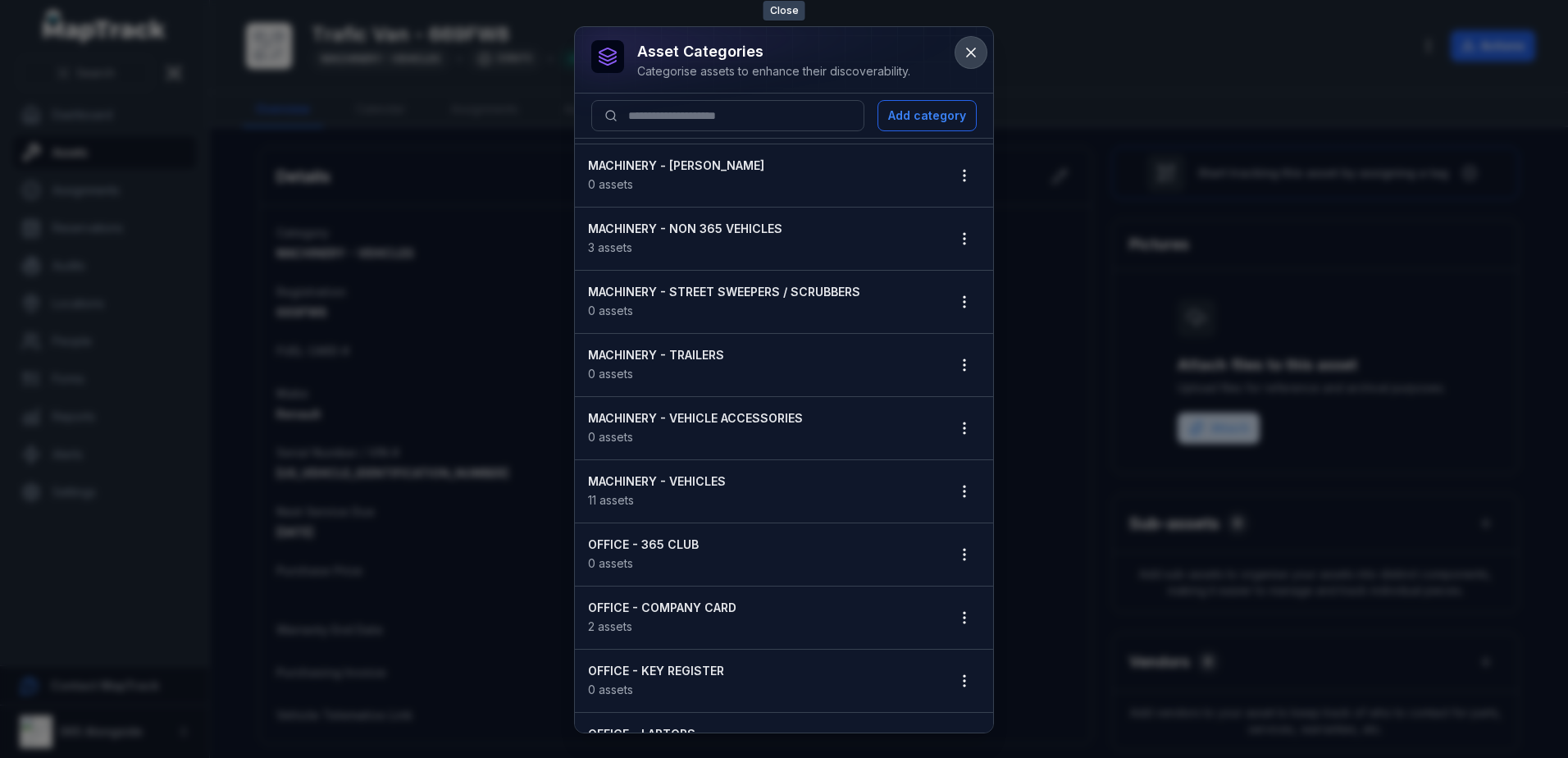
click at [973, 48] on icon at bounding box center [971, 52] width 17 height 17
